Goal: Obtain resource: Download file/media

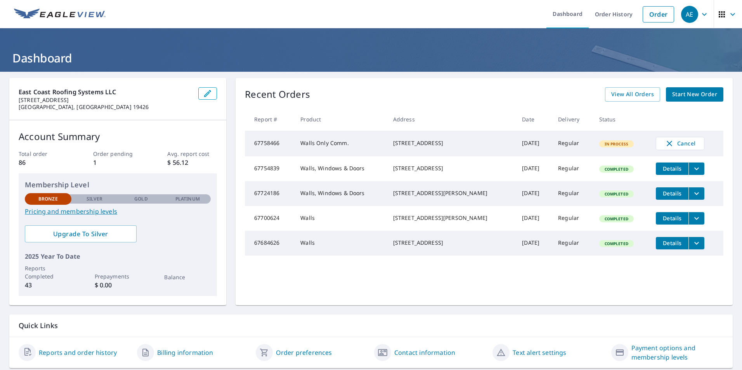
click at [430, 136] on td "[STREET_ADDRESS]" at bounding box center [451, 144] width 129 height 26
click at [400, 147] on div "[STREET_ADDRESS]" at bounding box center [451, 143] width 117 height 8
click at [309, 148] on td "Walls Only Comm." at bounding box center [340, 144] width 92 height 26
click at [313, 145] on td "Walls Only Comm." at bounding box center [340, 144] width 92 height 26
click at [98, 354] on link "Reports and order history" at bounding box center [78, 352] width 78 height 9
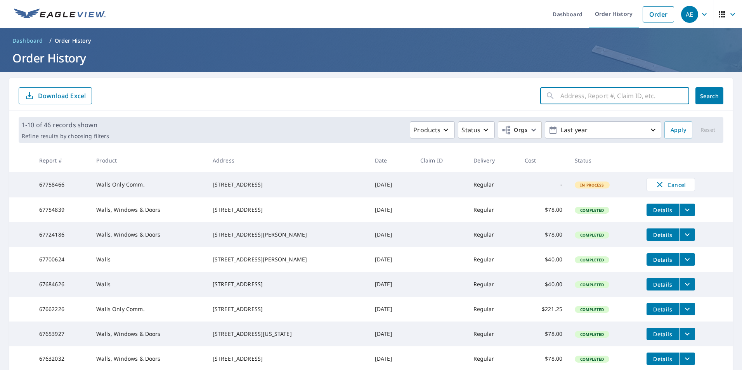
click at [572, 99] on input "text" at bounding box center [624, 96] width 129 height 22
type input "400"
click button "Search" at bounding box center [709, 95] width 28 height 17
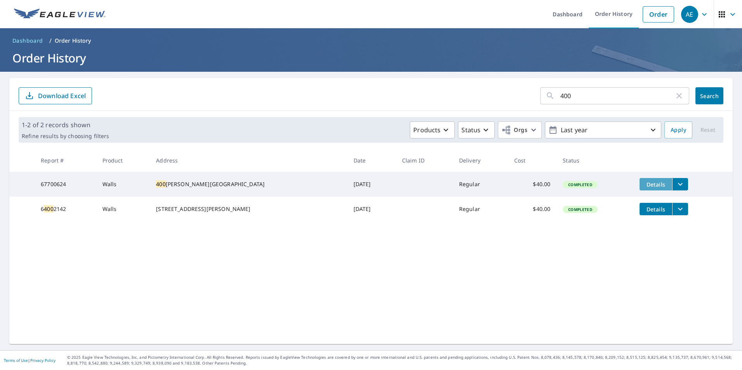
click at [644, 183] on span "Details" at bounding box center [655, 184] width 23 height 7
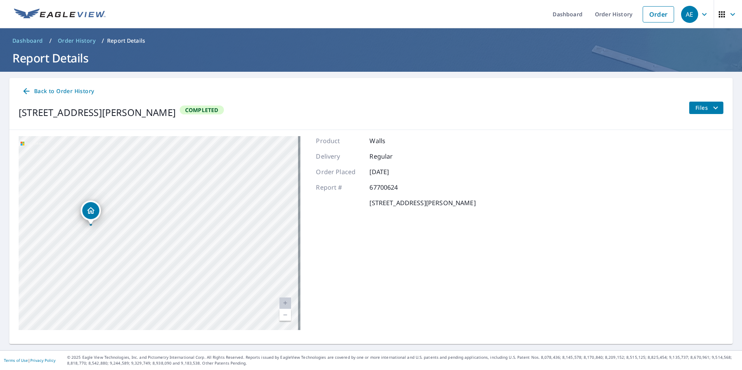
drag, startPoint x: 165, startPoint y: 219, endPoint x: 181, endPoint y: 279, distance: 61.5
click at [244, 332] on div "[STREET_ADDRESS][PERSON_NAME] Aerial Road A standard road map Aerial A detailed…" at bounding box center [370, 233] width 723 height 206
drag, startPoint x: 140, startPoint y: 242, endPoint x: 210, endPoint y: 340, distance: 120.1
click at [209, 333] on div "[STREET_ADDRESS][PERSON_NAME] Aerial Road A standard road map Aerial A detailed…" at bounding box center [370, 233] width 723 height 206
drag, startPoint x: 154, startPoint y: 240, endPoint x: 194, endPoint y: 288, distance: 62.8
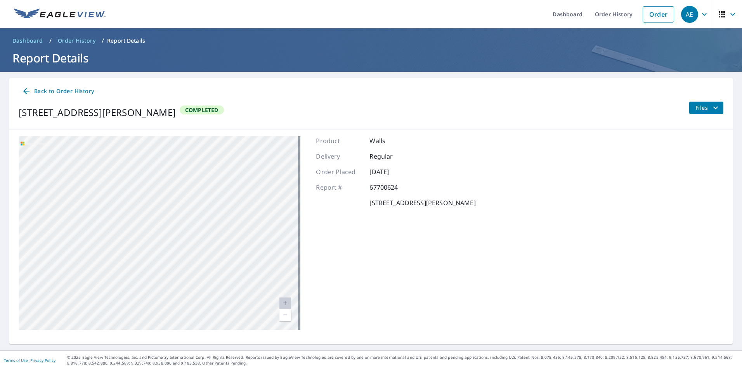
click at [192, 285] on div "[STREET_ADDRESS][PERSON_NAME]" at bounding box center [160, 233] width 282 height 194
drag, startPoint x: 168, startPoint y: 235, endPoint x: 188, endPoint y: 301, distance: 69.0
click at [188, 301] on div "[STREET_ADDRESS][PERSON_NAME]" at bounding box center [160, 233] width 282 height 194
click at [161, 196] on div "[STREET_ADDRESS][PERSON_NAME]" at bounding box center [160, 233] width 282 height 194
click at [166, 191] on div "[STREET_ADDRESS][PERSON_NAME]" at bounding box center [160, 233] width 282 height 194
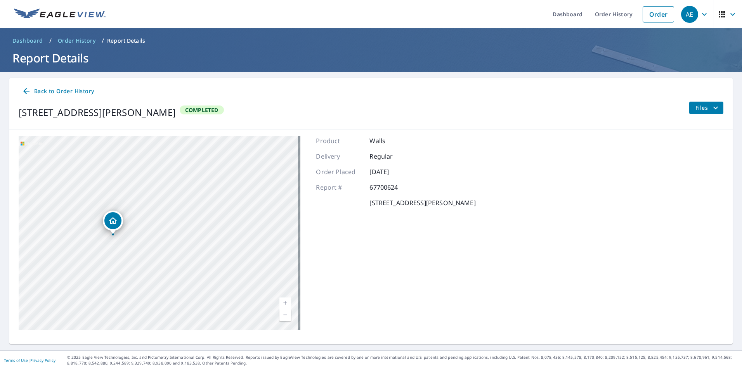
drag, startPoint x: 156, startPoint y: 206, endPoint x: 154, endPoint y: 214, distance: 8.5
click at [154, 214] on div "[STREET_ADDRESS][PERSON_NAME]" at bounding box center [160, 233] width 282 height 194
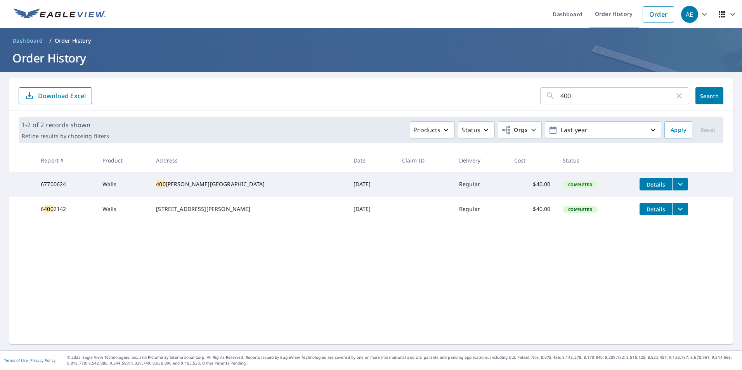
click at [675, 185] on icon "filesDropdownBtn-67700624" at bounding box center [679, 184] width 9 height 9
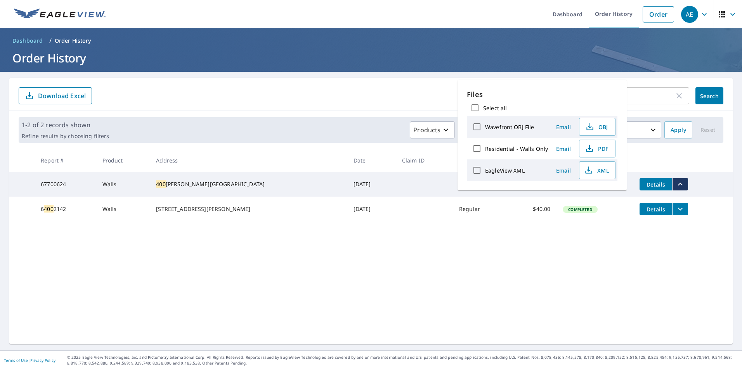
click at [522, 148] on label "Residential - Walls Only" at bounding box center [516, 148] width 63 height 7
click at [485, 148] on input "Residential - Walls Only" at bounding box center [477, 148] width 16 height 16
checkbox input "true"
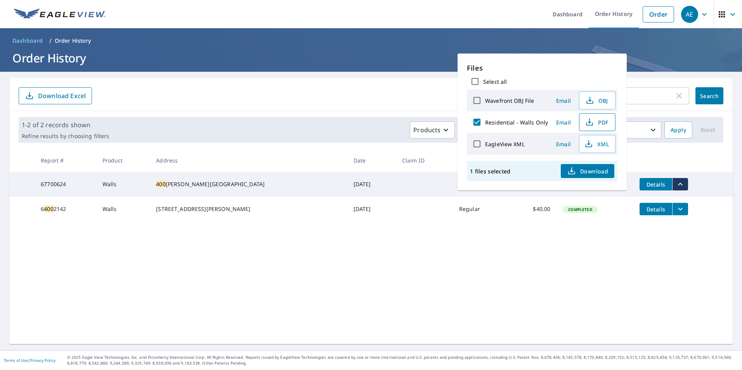
click at [593, 123] on span "PDF" at bounding box center [596, 122] width 25 height 9
click at [612, 16] on link "Order History" at bounding box center [614, 14] width 50 height 28
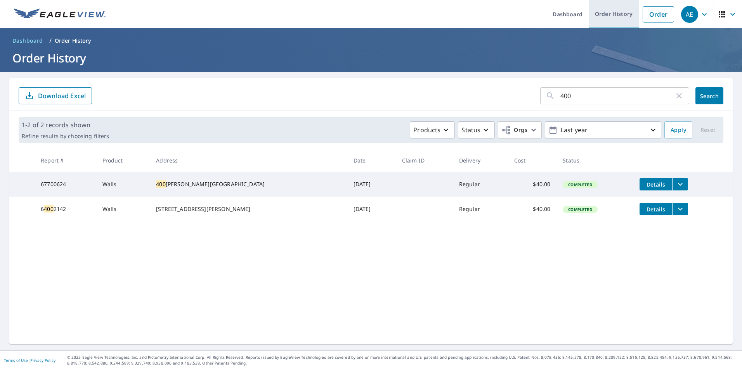
click at [615, 12] on link "Order History" at bounding box center [614, 14] width 50 height 28
click at [563, 15] on link "Dashboard" at bounding box center [567, 14] width 42 height 28
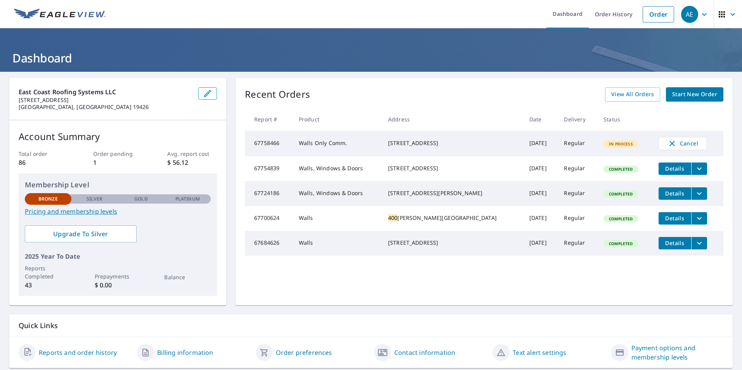
click at [697, 220] on icon "filesDropdownBtn-67700624" at bounding box center [699, 218] width 5 height 3
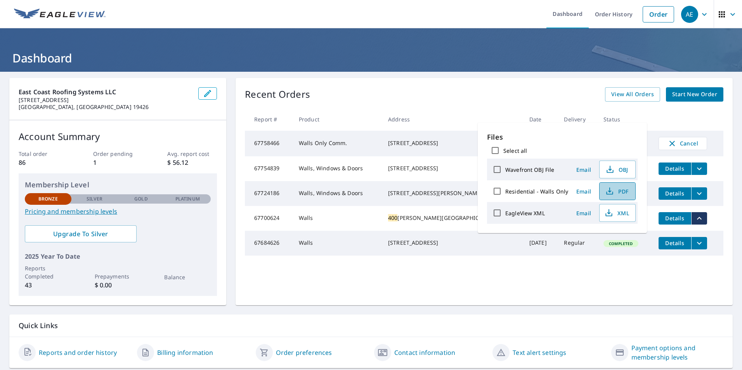
click at [613, 194] on span "PDF" at bounding box center [616, 191] width 25 height 9
click at [423, 113] on th "Address" at bounding box center [452, 119] width 141 height 23
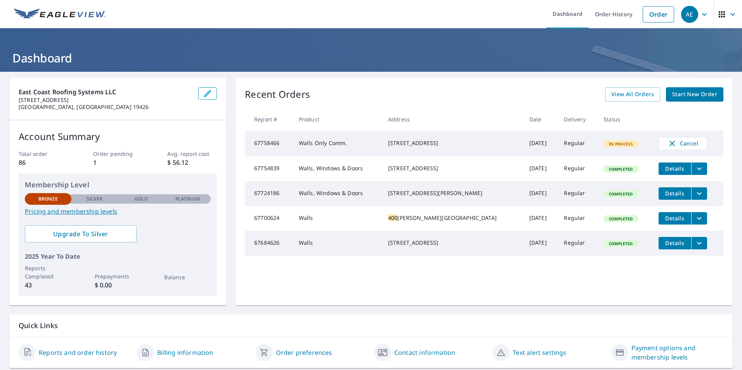
click at [431, 147] on div "[STREET_ADDRESS]" at bounding box center [452, 143] width 129 height 8
